Goal: Information Seeking & Learning: Check status

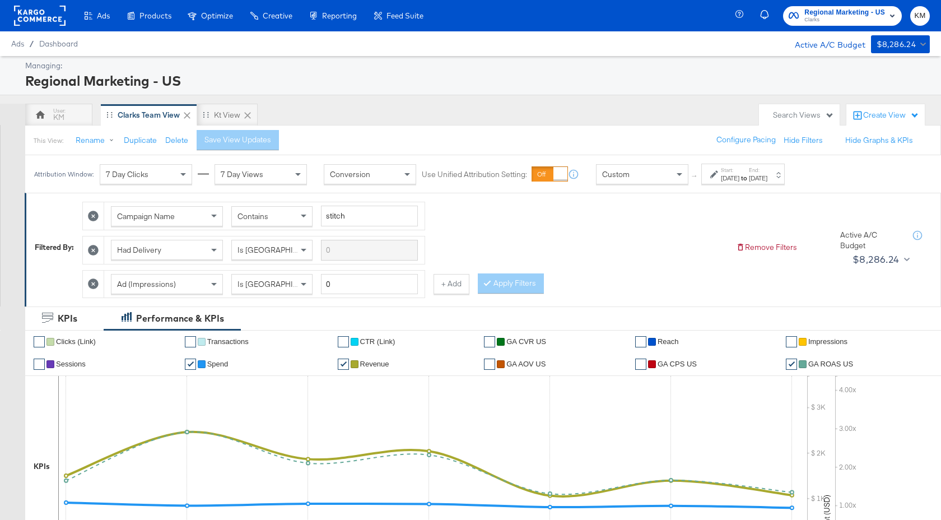
click at [853, 16] on span "Clarks" at bounding box center [844, 20] width 81 height 9
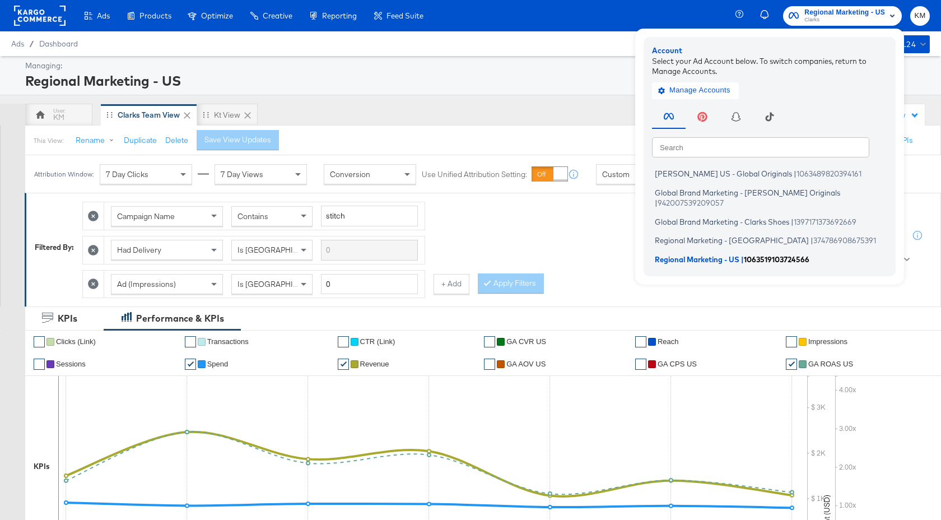
click at [750, 254] on span "1063519103724566" at bounding box center [777, 258] width 66 height 9
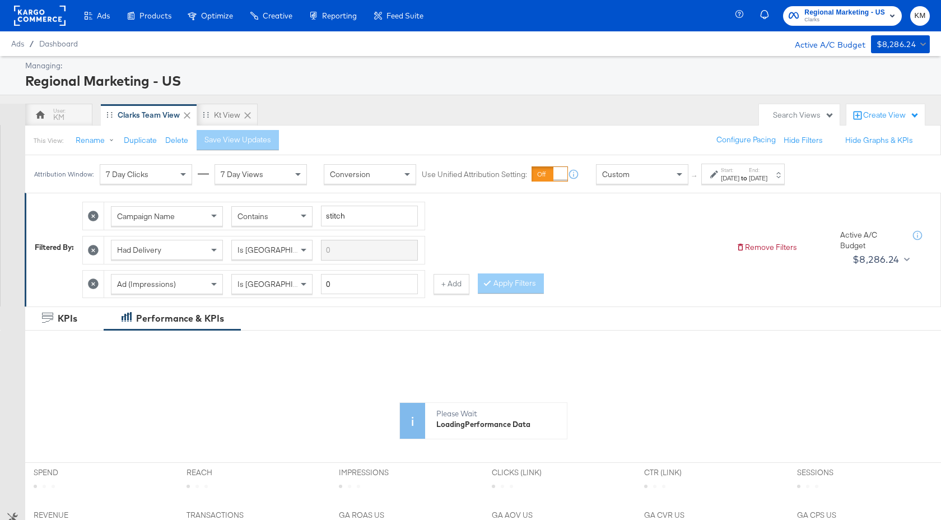
click at [843, 7] on span "Regional Marketing - US" at bounding box center [844, 13] width 81 height 12
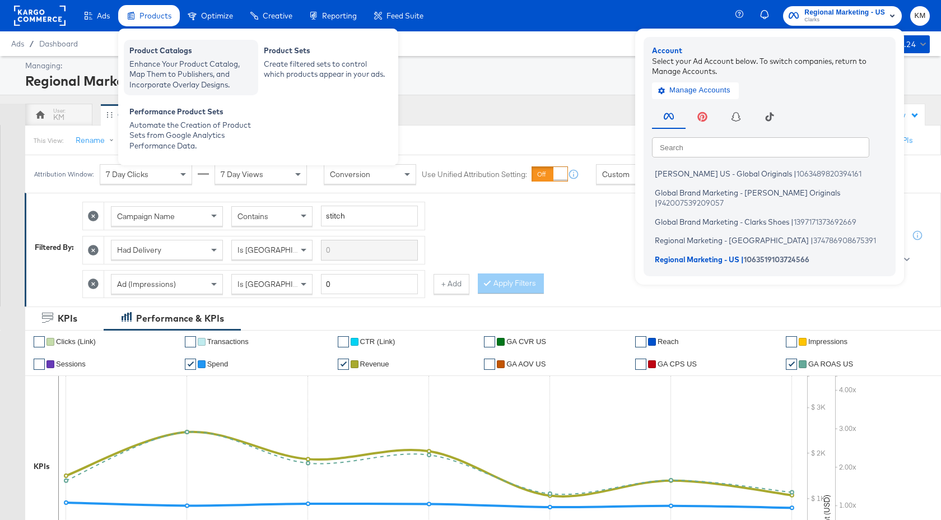
click at [164, 64] on div "Enhance Your Product Catalog, Map Them to Publishers, and Incorporate Overlay D…" at bounding box center [190, 74] width 123 height 31
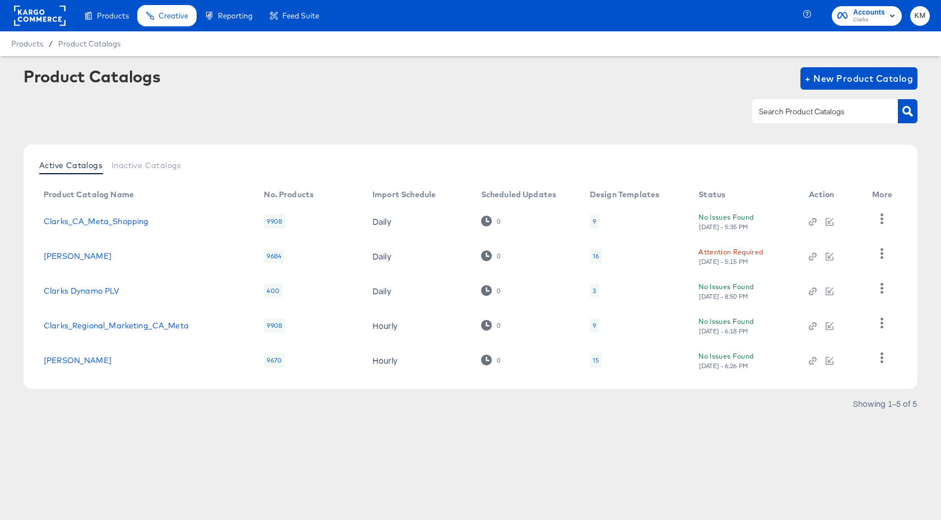
drag, startPoint x: 183, startPoint y: 363, endPoint x: 48, endPoint y: 364, distance: 135.5
click at [48, 364] on td "Clarks_US_SA_Production" at bounding box center [145, 360] width 220 height 35
drag, startPoint x: 174, startPoint y: 257, endPoint x: 44, endPoint y: 257, distance: 129.9
click at [44, 257] on div "Clarks_US_Meta_SA_Shopping" at bounding box center [143, 255] width 198 height 9
copy link "Clarks_US_Meta_SA_Shopping"
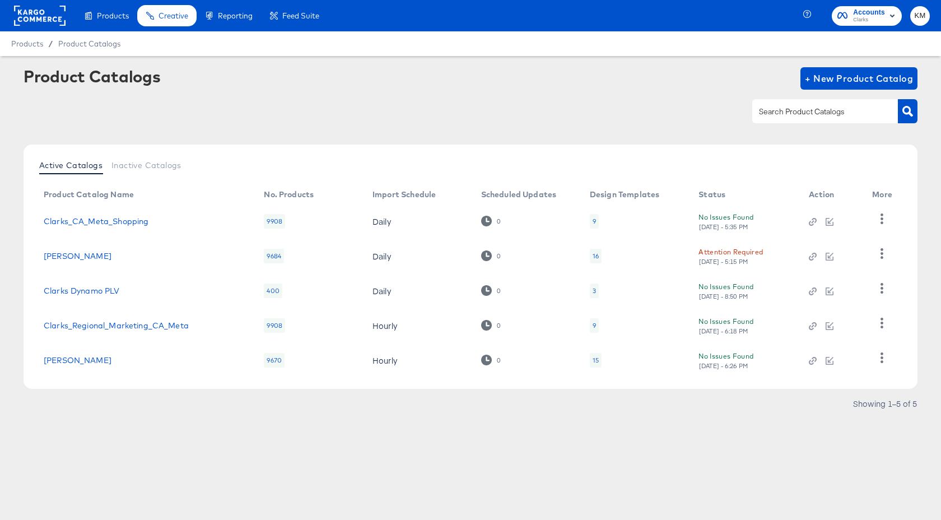
click at [32, 21] on rect at bounding box center [40, 16] width 52 height 20
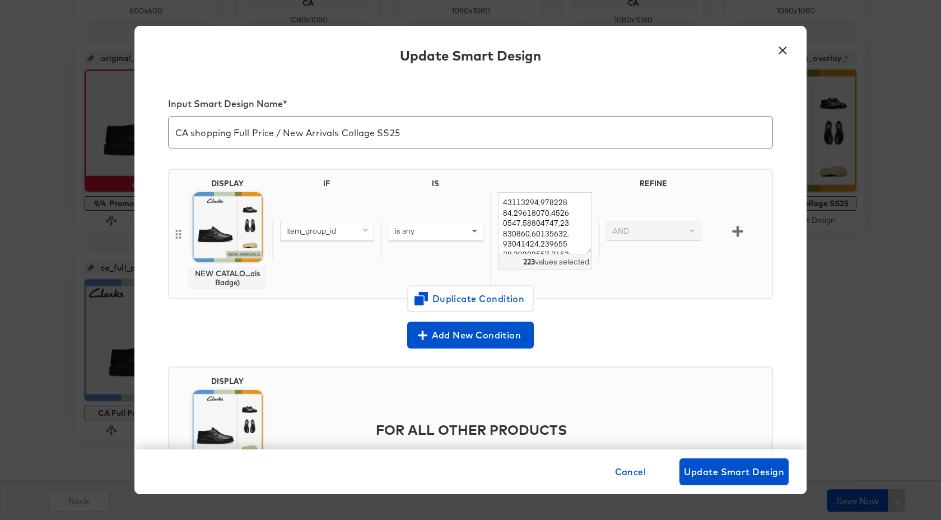
scroll to position [57, 0]
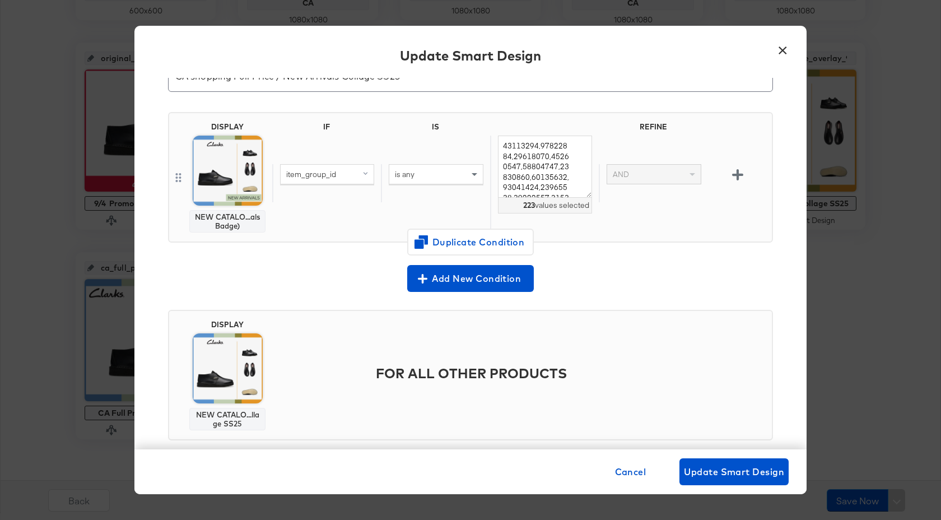
click at [785, 53] on button "×" at bounding box center [782, 47] width 20 height 20
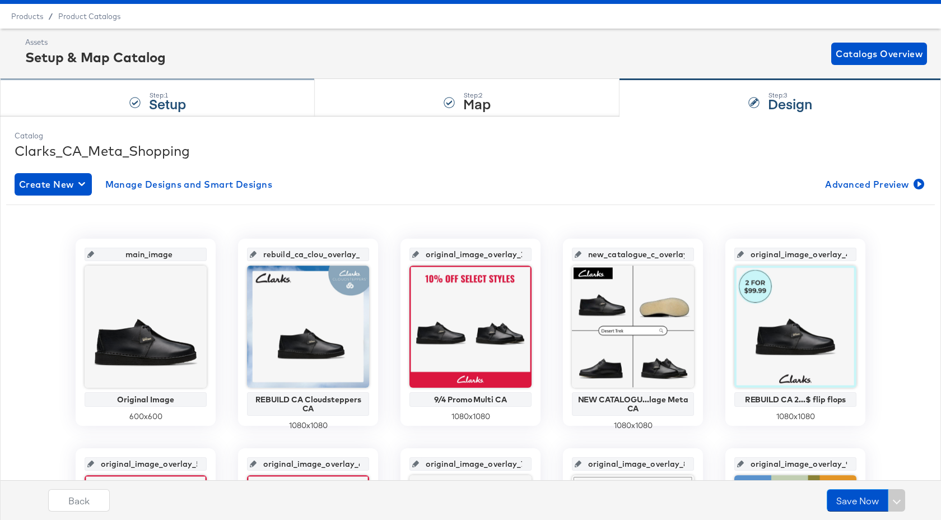
scroll to position [0, 0]
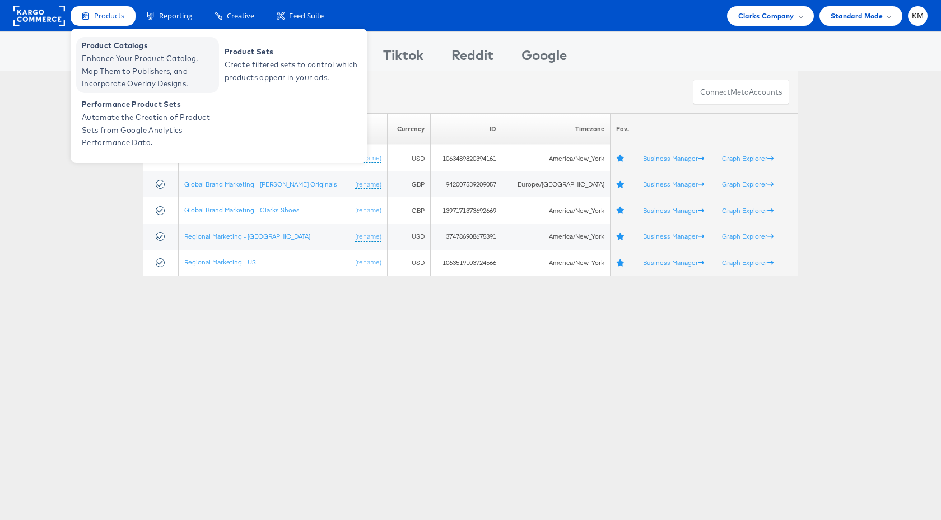
click at [123, 74] on span "Enhance Your Product Catalog, Map Them to Publishers, and Incorporate Overlay D…" at bounding box center [149, 71] width 134 height 38
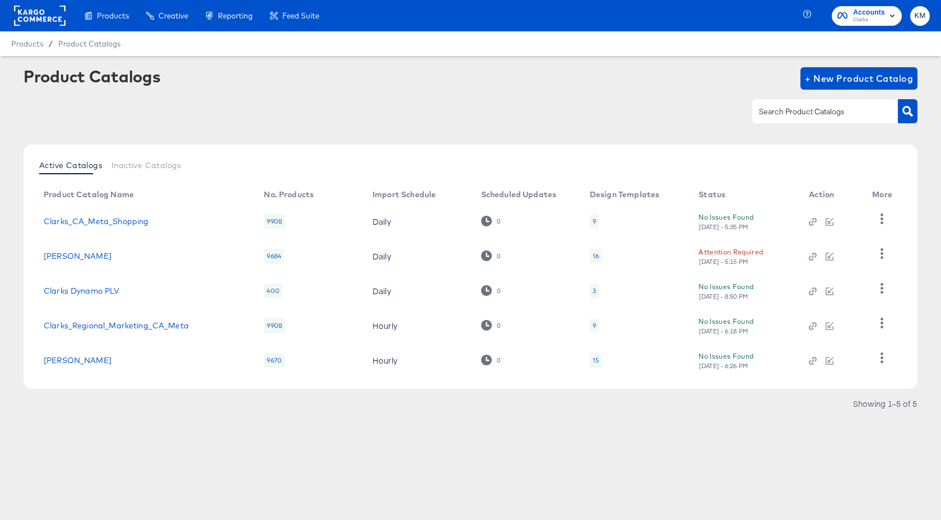
click at [598, 257] on div "16" at bounding box center [596, 255] width 6 height 9
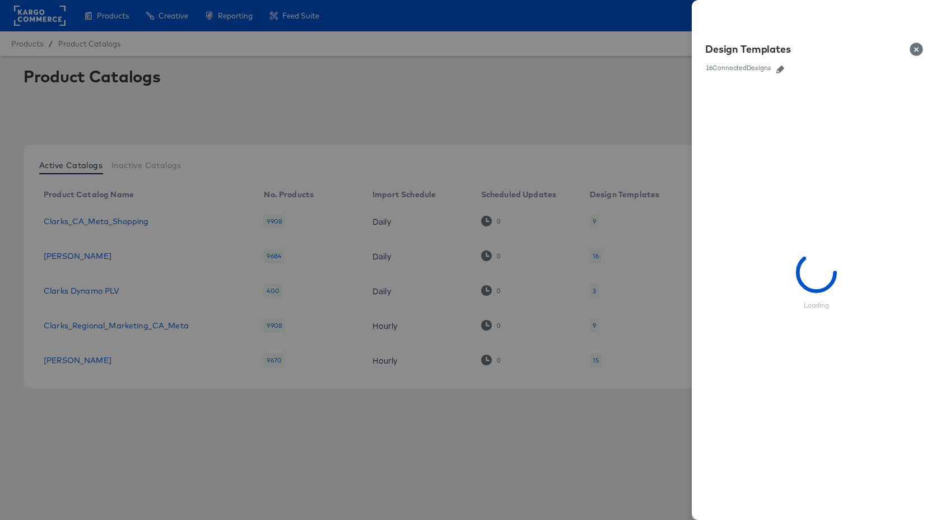
click at [781, 69] on icon "button" at bounding box center [780, 70] width 8 height 8
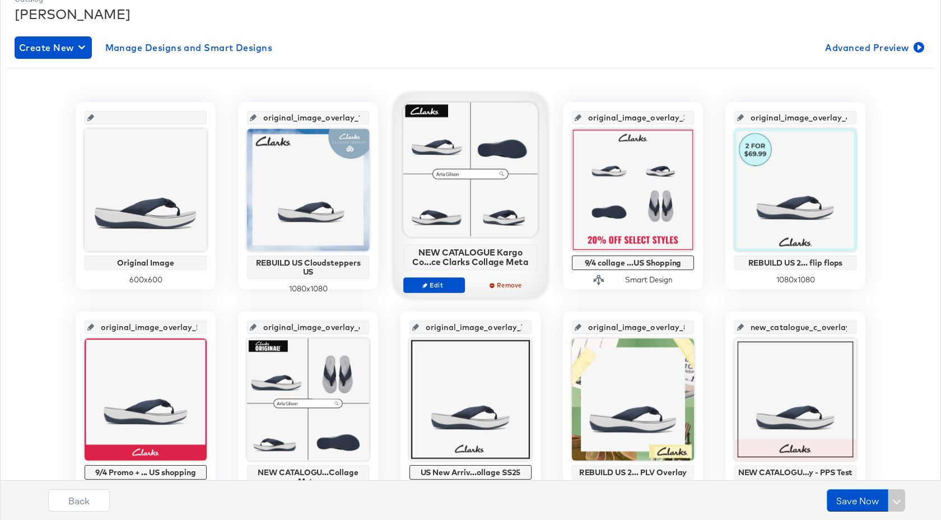
scroll to position [201, 0]
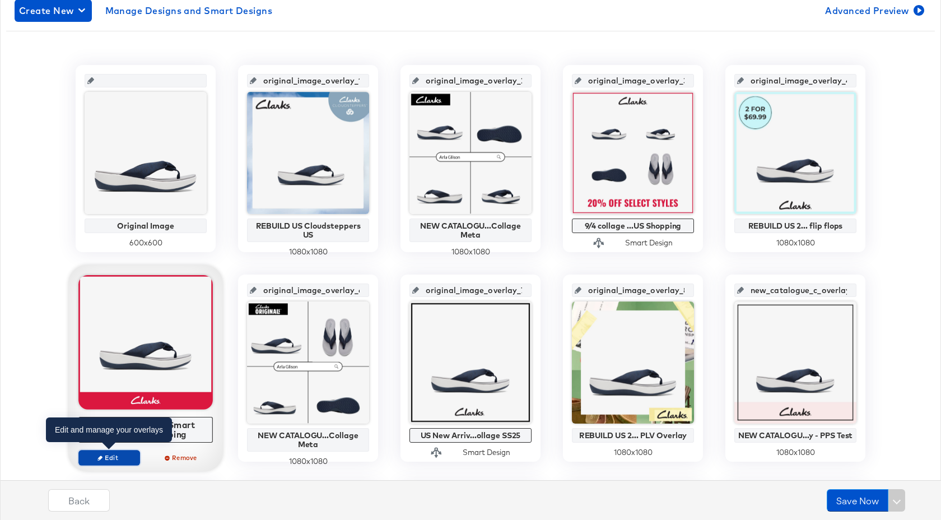
click at [124, 458] on span "Edit" at bounding box center [109, 457] width 52 height 8
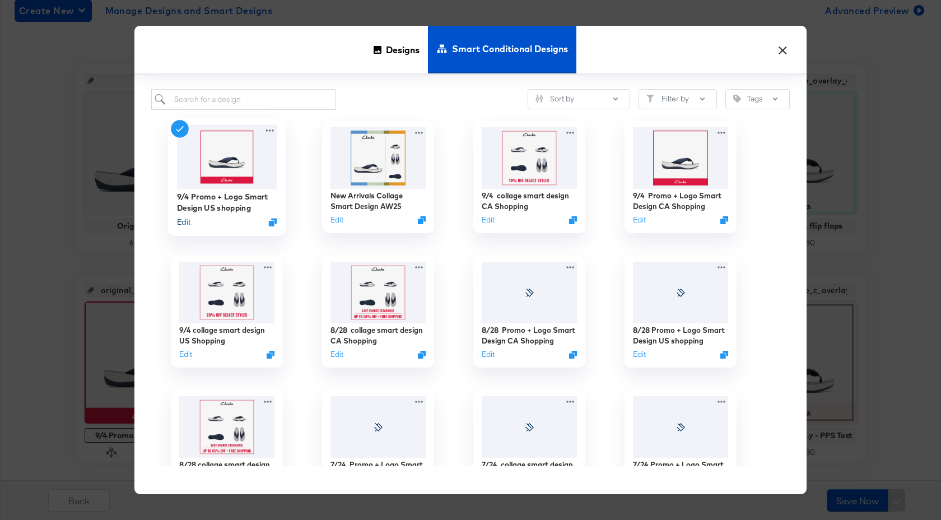
click at [181, 225] on button "Edit" at bounding box center [183, 222] width 13 height 11
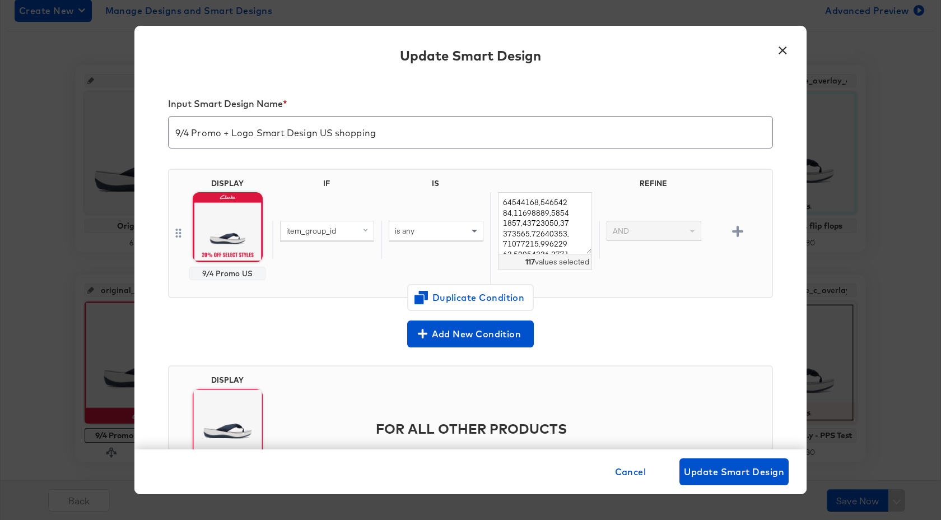
click at [784, 51] on button "×" at bounding box center [782, 47] width 20 height 20
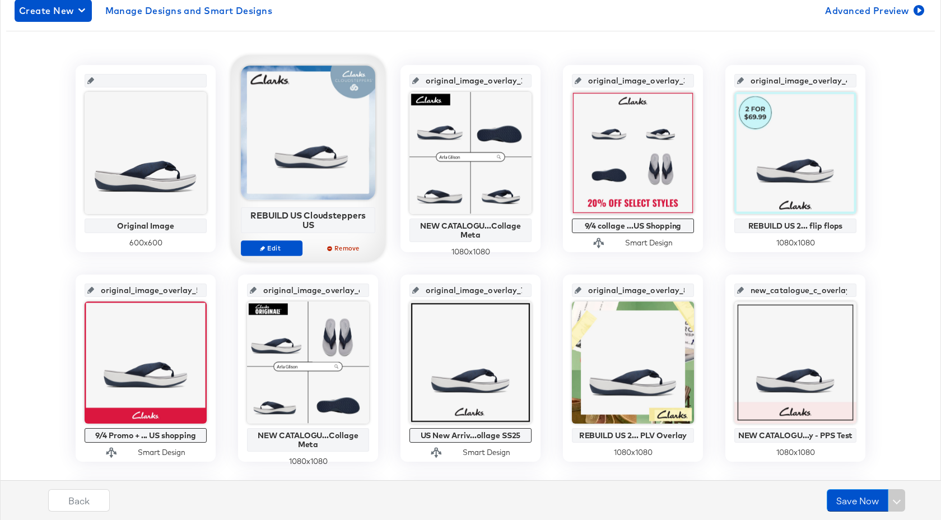
scroll to position [0, 0]
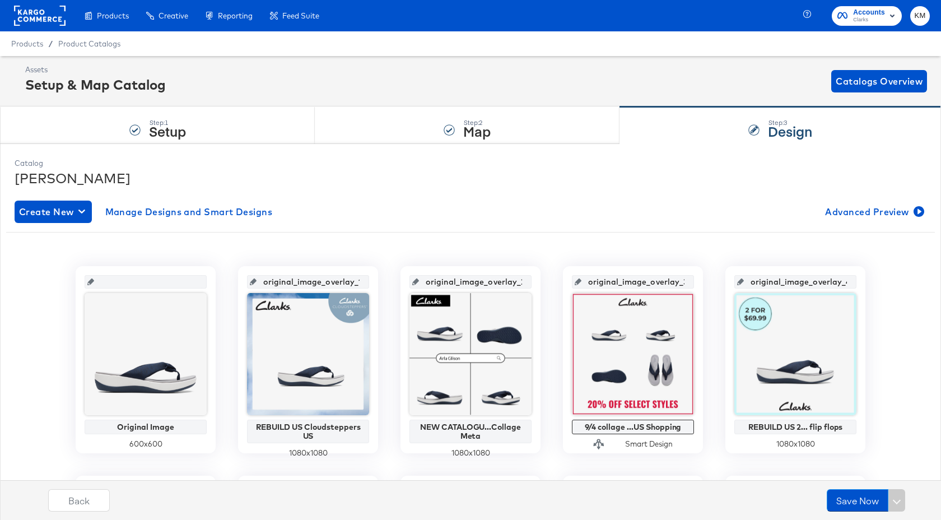
click at [32, 13] on rect at bounding box center [40, 16] width 52 height 20
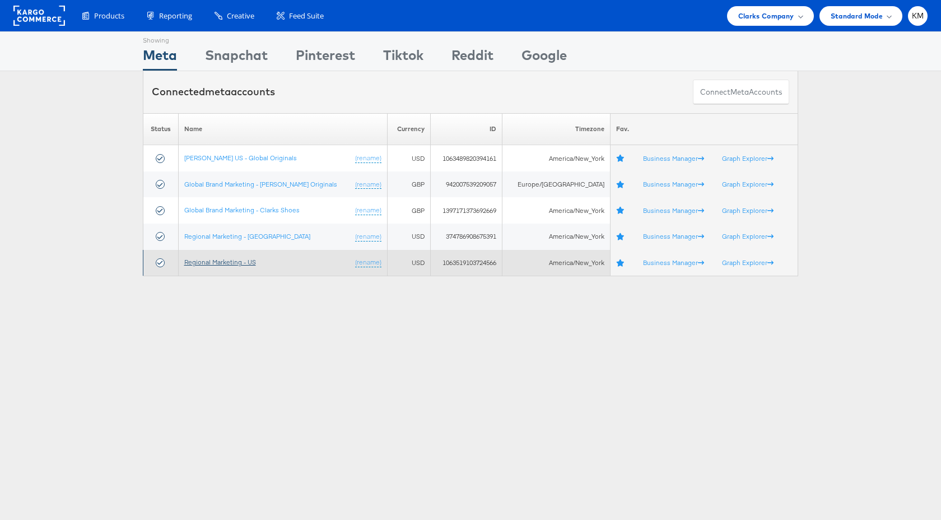
click at [253, 265] on link "Regional Marketing - US" at bounding box center [220, 262] width 72 height 8
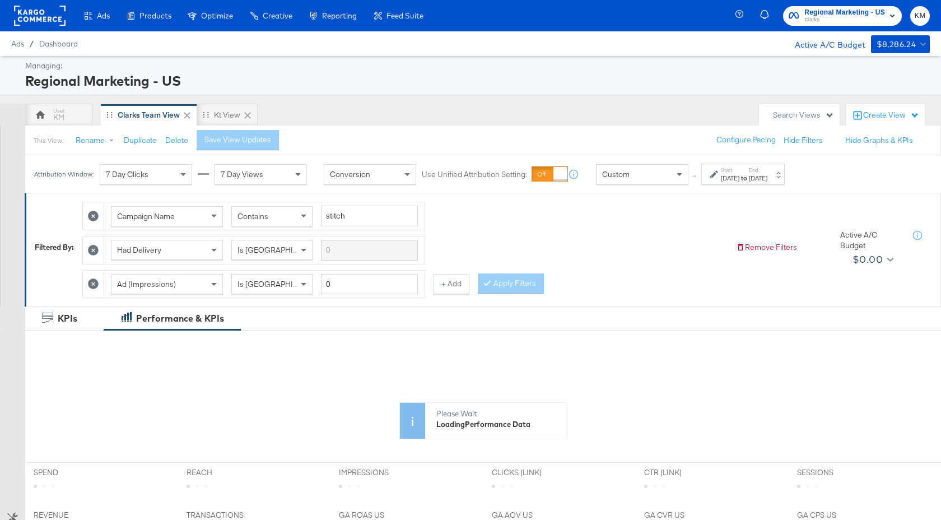
click at [749, 177] on strong "to" at bounding box center [744, 178] width 10 height 8
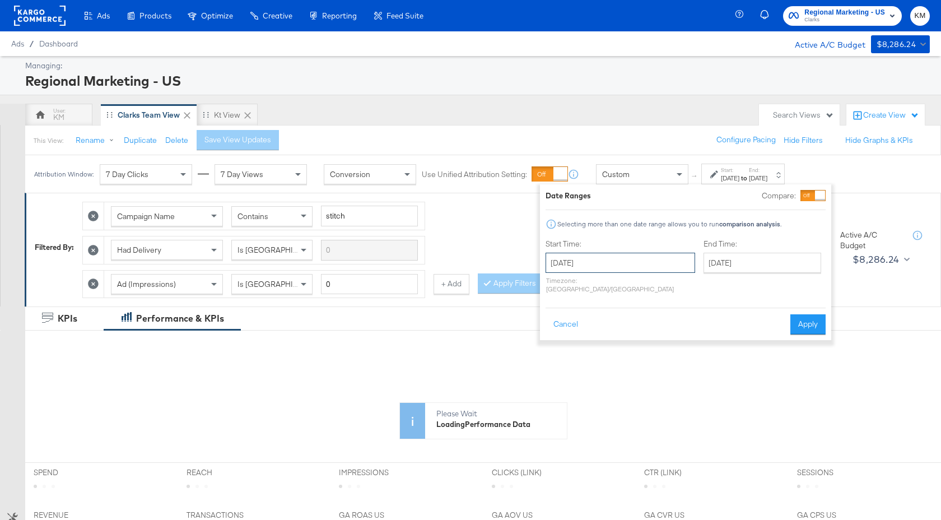
click at [618, 265] on input "[DATE]" at bounding box center [621, 263] width 150 height 20
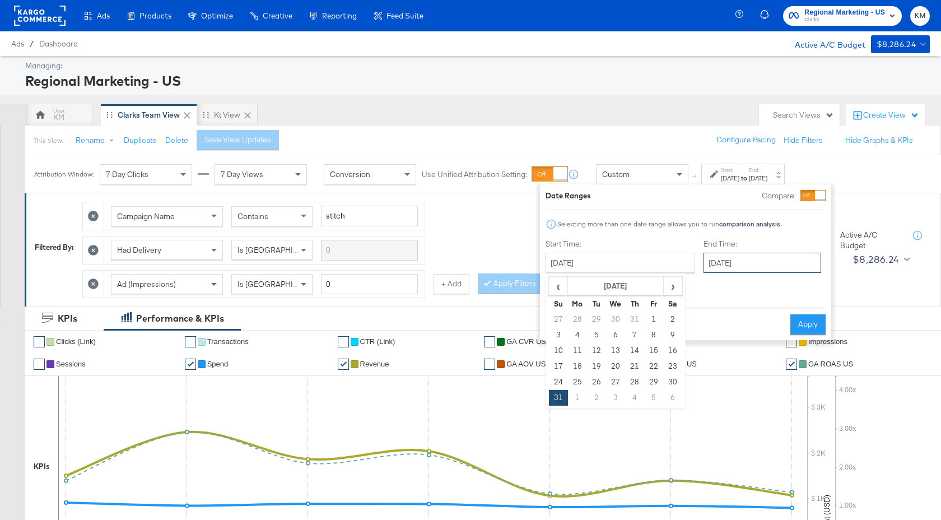
click at [723, 264] on input "[DATE]" at bounding box center [762, 263] width 118 height 20
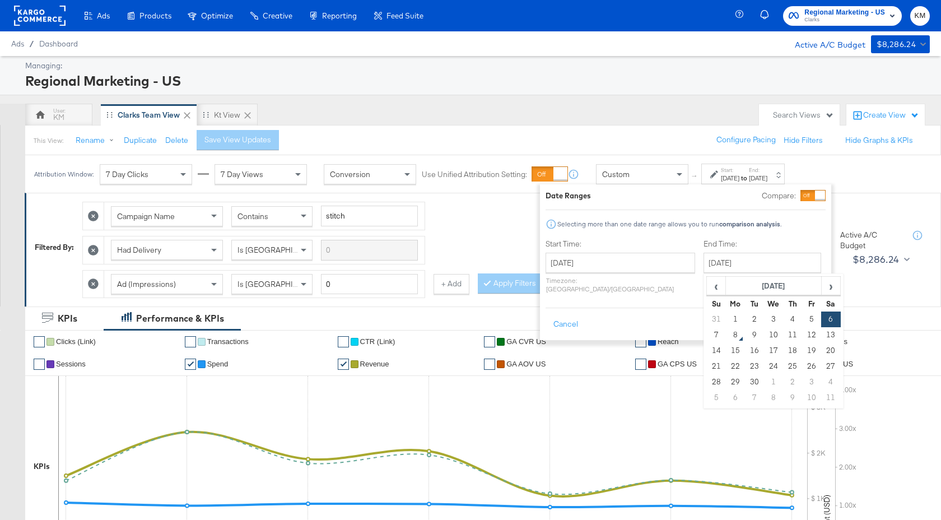
click at [815, 314] on button "Apply" at bounding box center [807, 324] width 35 height 20
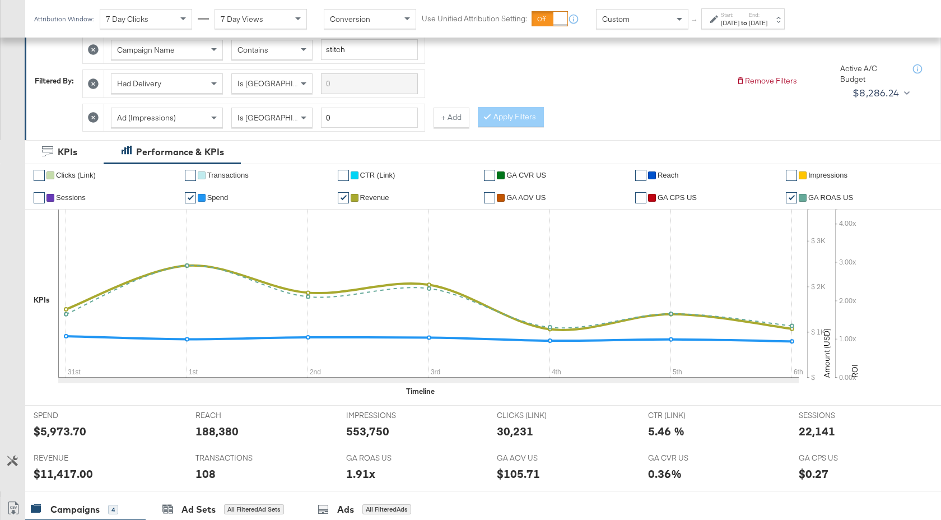
scroll to position [514, 0]
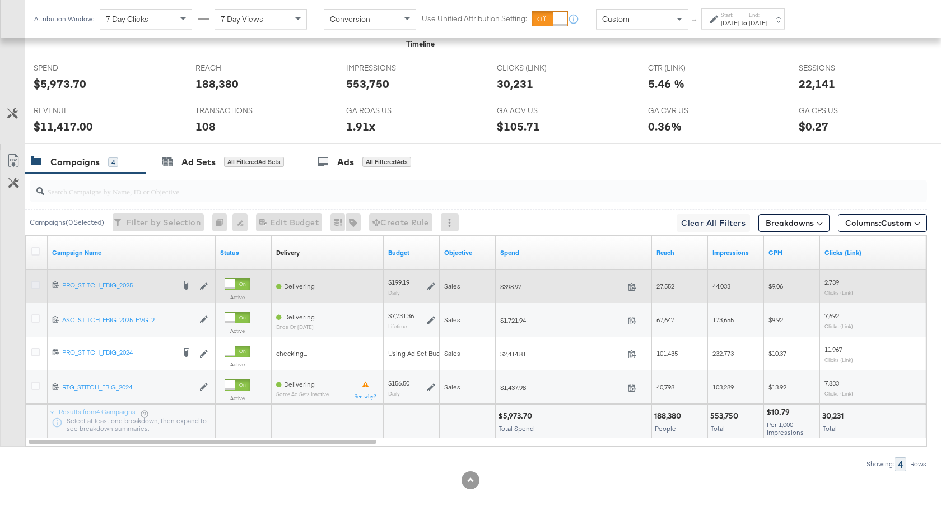
click at [37, 283] on icon at bounding box center [35, 285] width 8 height 8
click at [0, 0] on input "checkbox" at bounding box center [0, 0] width 0 height 0
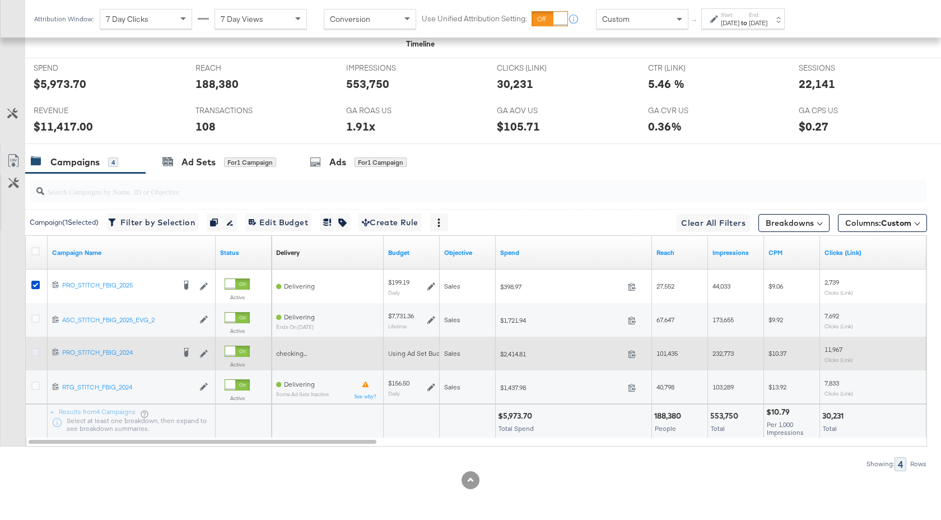
click at [36, 352] on icon at bounding box center [35, 352] width 8 height 8
click at [0, 0] on input "checkbox" at bounding box center [0, 0] width 0 height 0
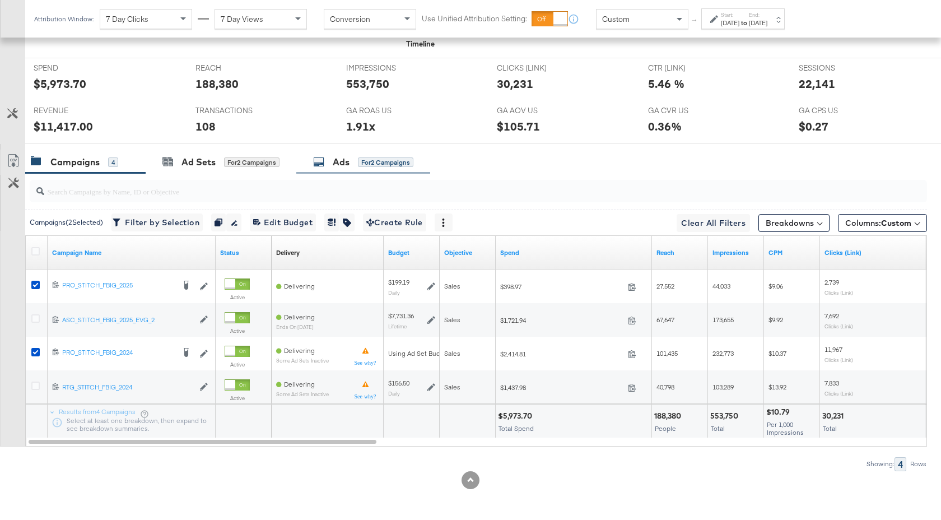
click at [347, 161] on div "Ads" at bounding box center [341, 162] width 17 height 13
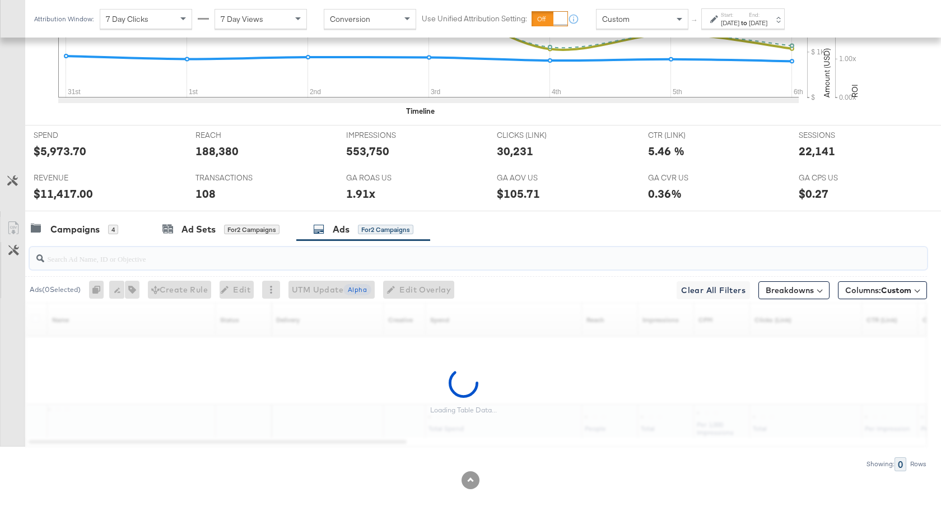
click at [153, 260] on input "search" at bounding box center [444, 254] width 801 height 22
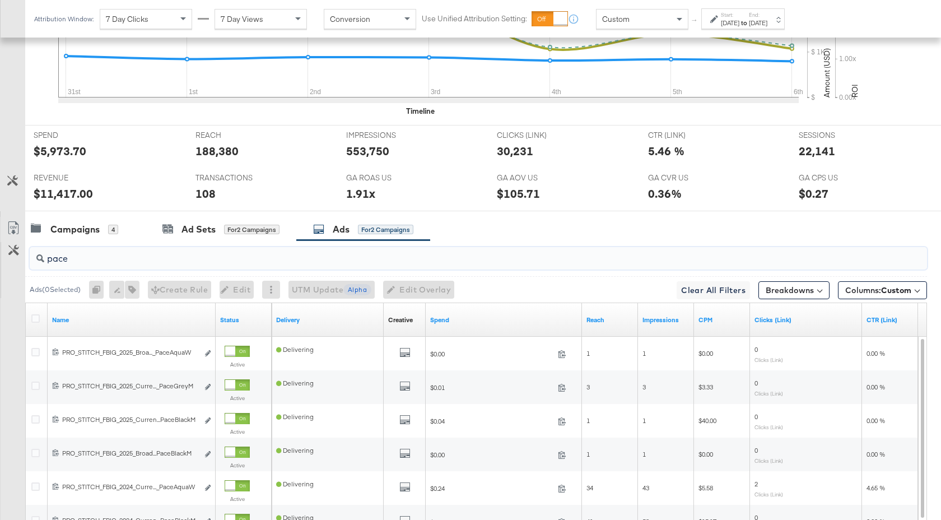
scroll to position [614, 0]
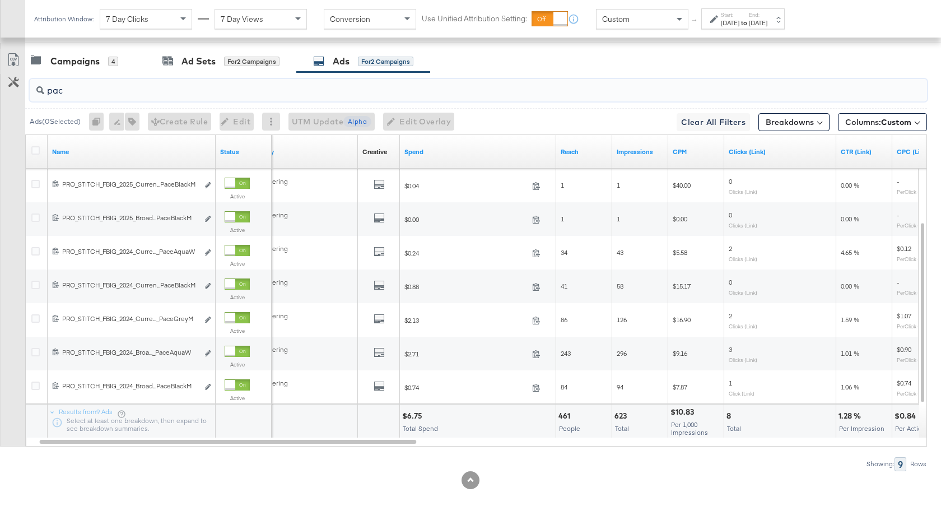
type input "pac"
drag, startPoint x: 420, startPoint y: 417, endPoint x: 403, endPoint y: 417, distance: 17.4
click at [403, 417] on div "$6.75" at bounding box center [414, 416] width 24 height 11
copy div "$6.75"
click at [64, 93] on input "pac" at bounding box center [444, 86] width 801 height 22
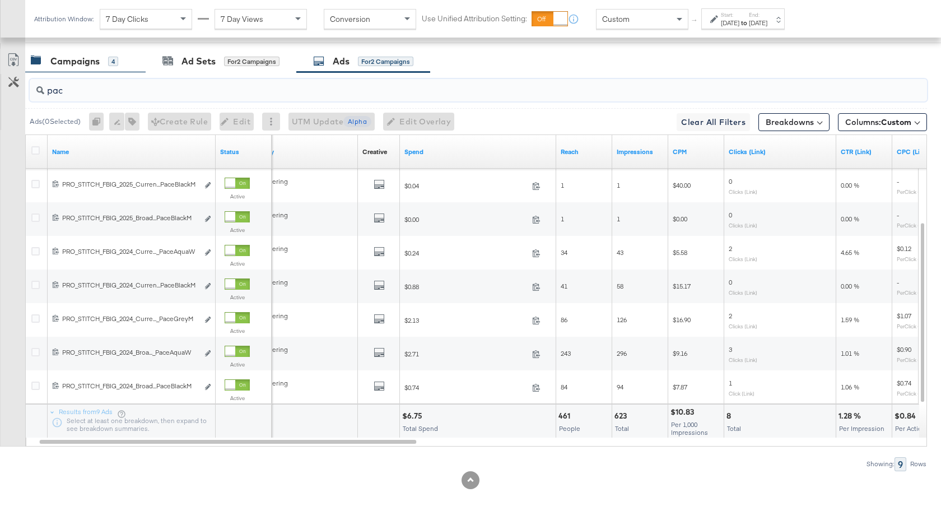
click at [76, 55] on div "Campaigns" at bounding box center [74, 61] width 49 height 13
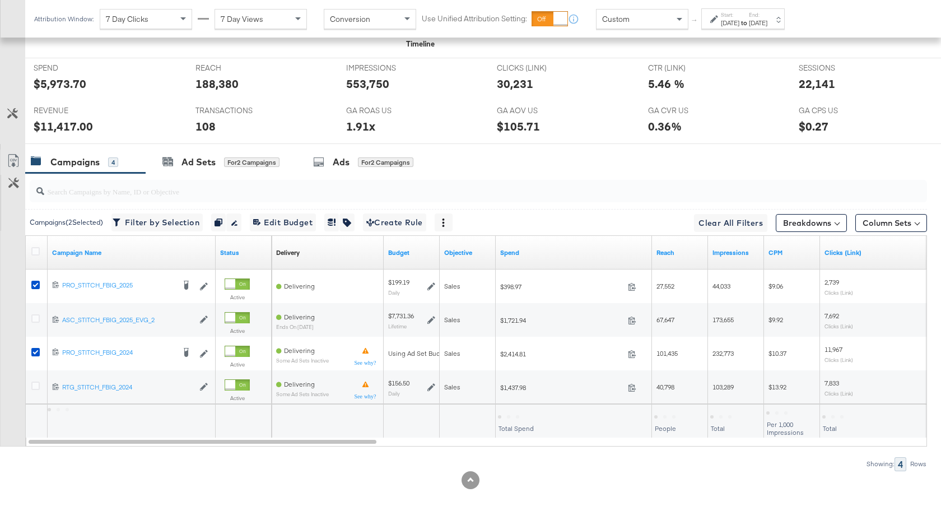
scroll to position [514, 0]
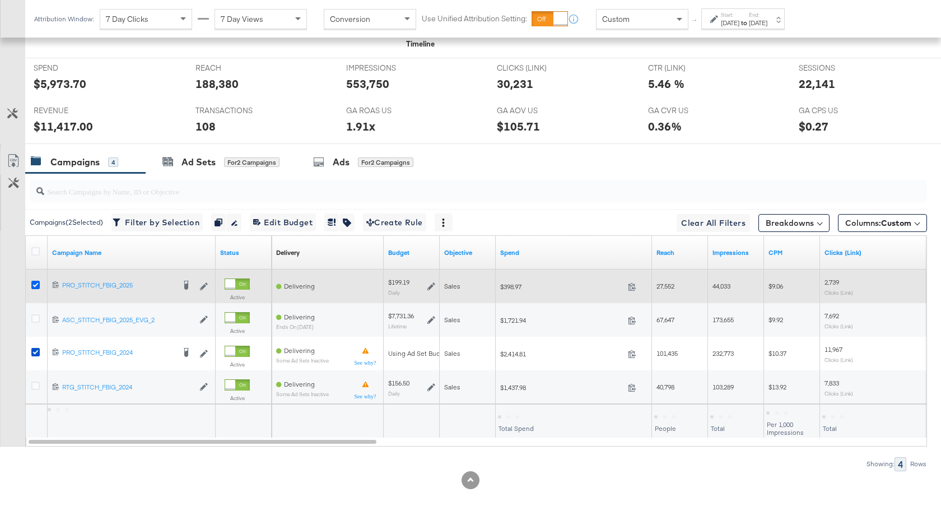
click at [34, 282] on icon at bounding box center [35, 285] width 8 height 8
click at [0, 0] on input "checkbox" at bounding box center [0, 0] width 0 height 0
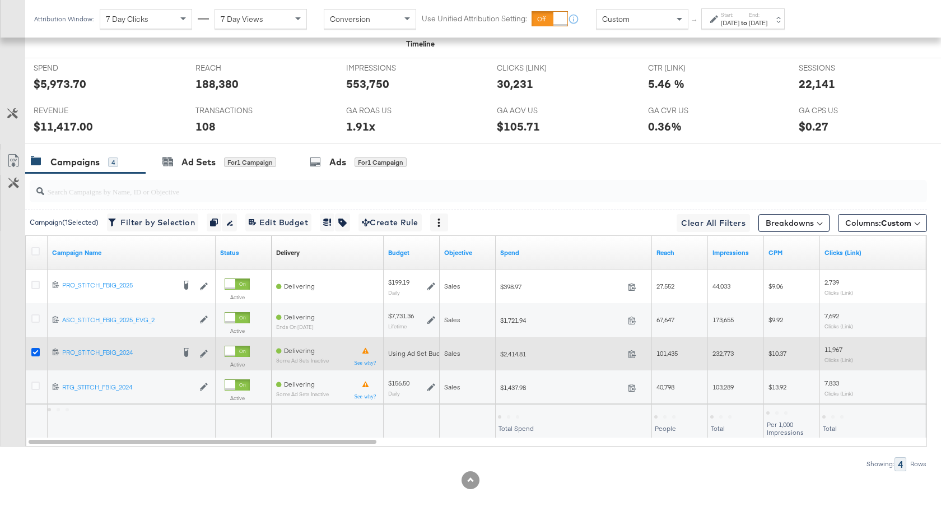
click at [34, 350] on icon at bounding box center [35, 352] width 8 height 8
click at [0, 0] on input "checkbox" at bounding box center [0, 0] width 0 height 0
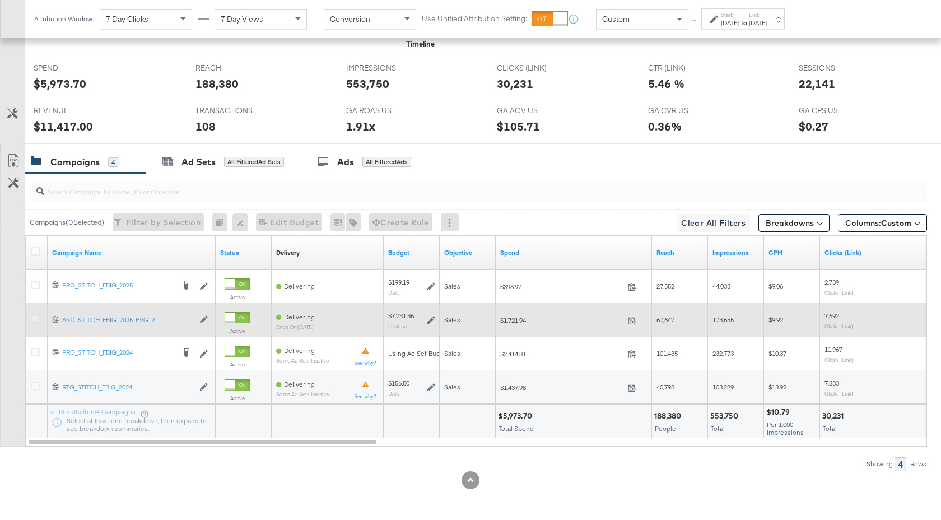
click at [35, 317] on icon at bounding box center [35, 318] width 8 height 8
click at [0, 0] on input "checkbox" at bounding box center [0, 0] width 0 height 0
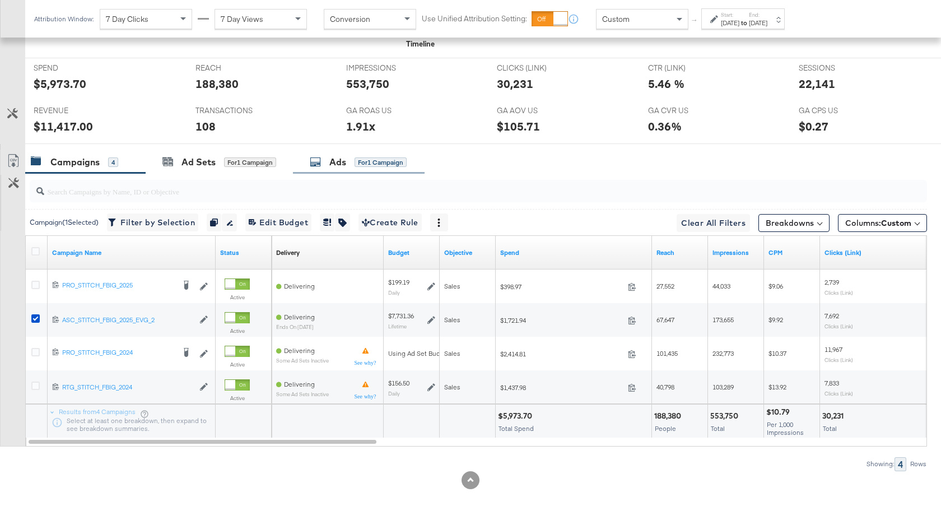
click at [342, 162] on div "Ads" at bounding box center [337, 162] width 17 height 13
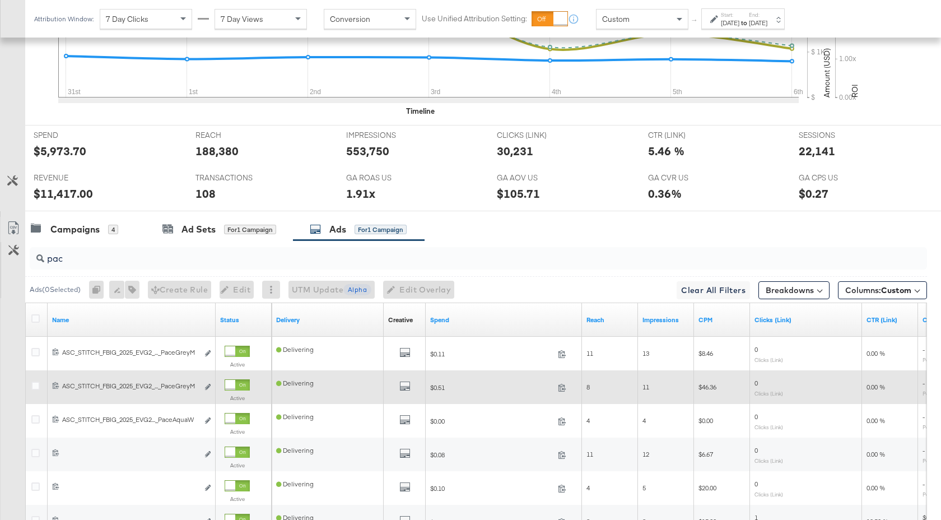
scroll to position [581, 0]
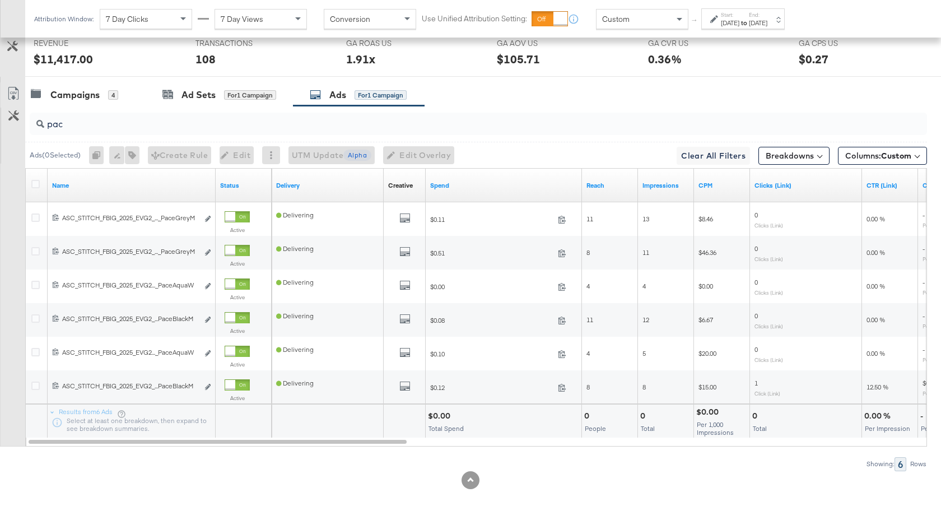
click at [85, 127] on input "pac" at bounding box center [444, 120] width 801 height 22
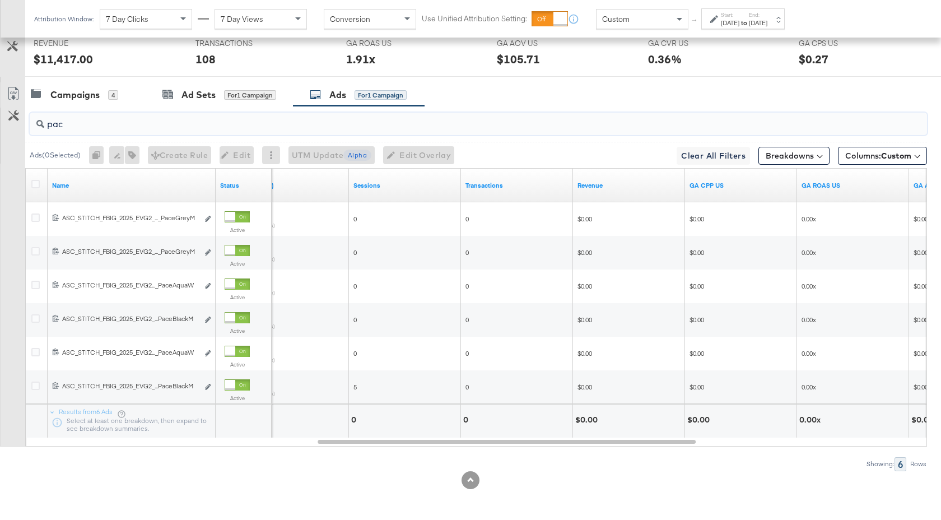
drag, startPoint x: 71, startPoint y: 127, endPoint x: 52, endPoint y: 127, distance: 19.0
click at [52, 127] on input "pac" at bounding box center [444, 120] width 801 height 22
type input "p"
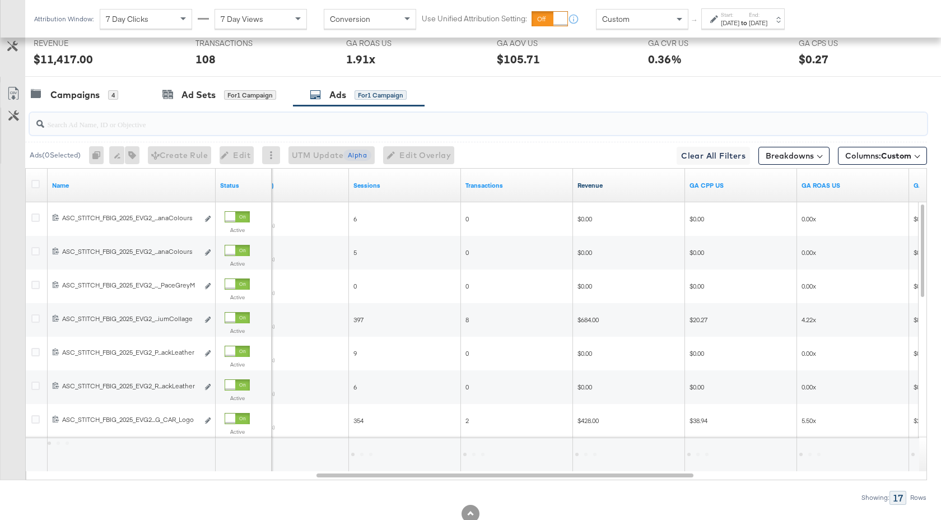
click at [616, 183] on link "Revenue" at bounding box center [628, 185] width 103 height 9
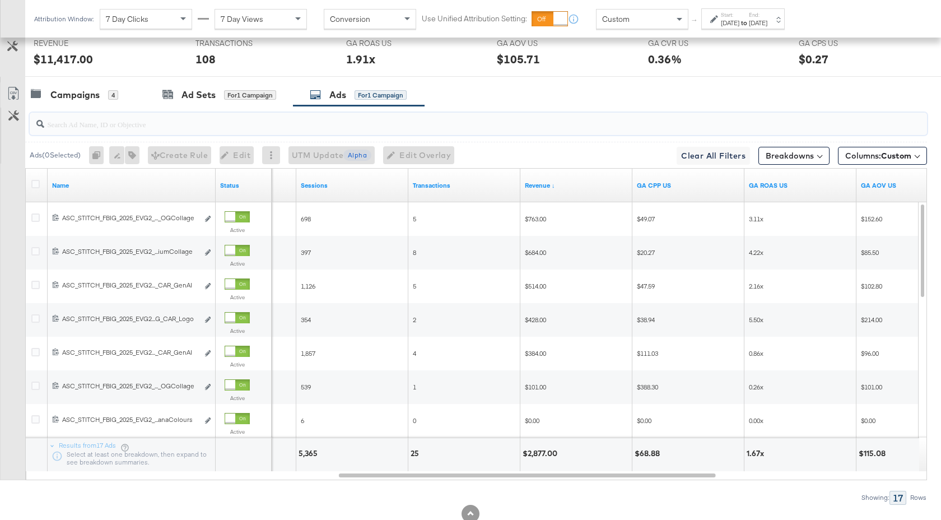
click at [131, 123] on input "search" at bounding box center [444, 120] width 801 height 22
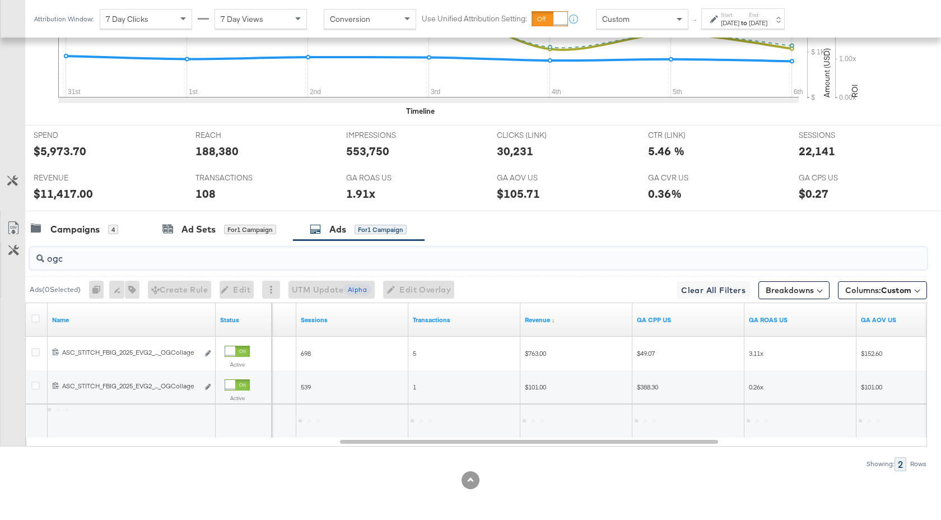
scroll to position [446, 0]
type input "ogcoll"
